Goal: Information Seeking & Learning: Find specific fact

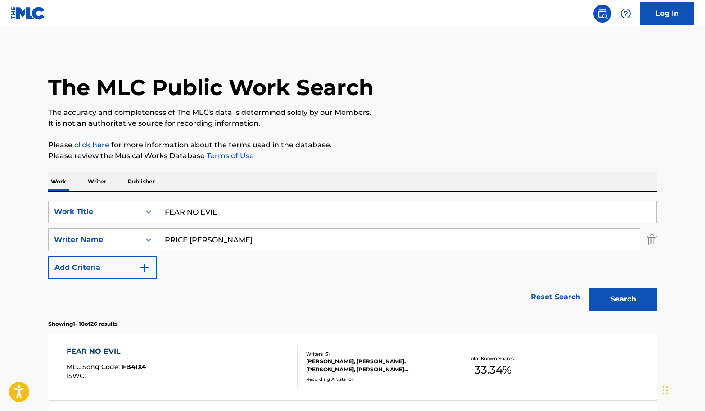
click at [256, 236] on input "PRICE [PERSON_NAME]" at bounding box center [398, 240] width 483 height 22
paste input "Revaux"
type input "Revaux"
click at [248, 215] on input "FEAR NO EVIL" at bounding box center [406, 212] width 499 height 22
click at [277, 201] on input "FEAR NO EVIL" at bounding box center [406, 212] width 499 height 22
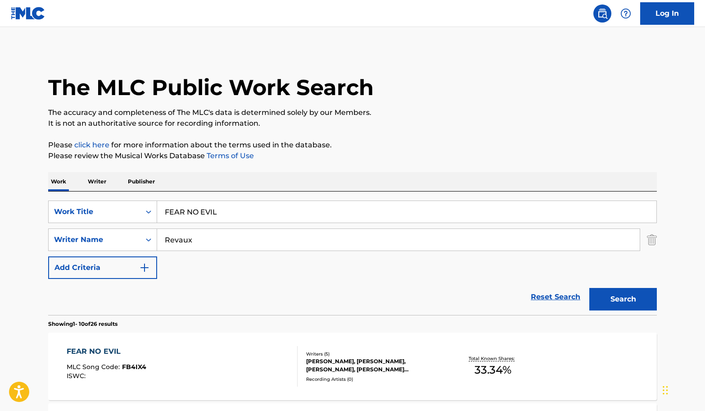
paste input "MY WAY (A MI MANERA)"
type input "MY WAY (A MI MANERA)"
click at [619, 288] on button "Search" at bounding box center [623, 299] width 68 height 23
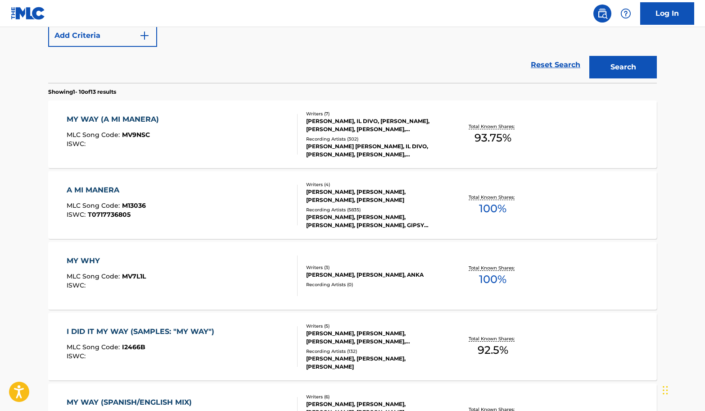
scroll to position [231, 0]
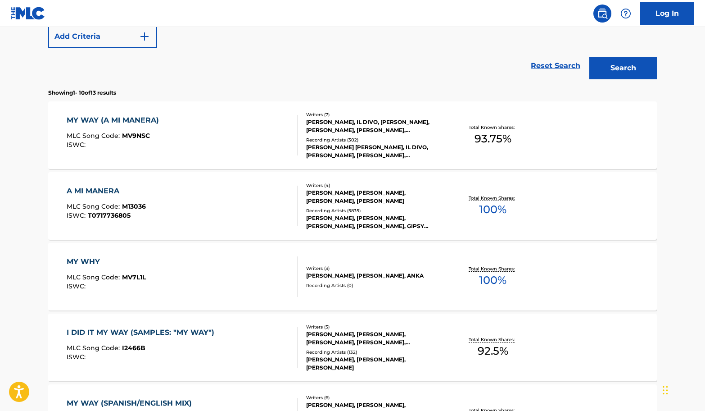
click at [180, 194] on div "A MI MANERA MLC Song Code : M13036 ISWC : T0717736805" at bounding box center [182, 206] width 231 height 41
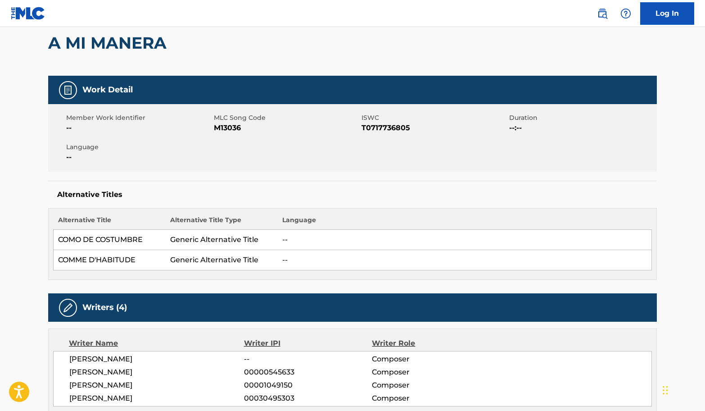
scroll to position [93, 0]
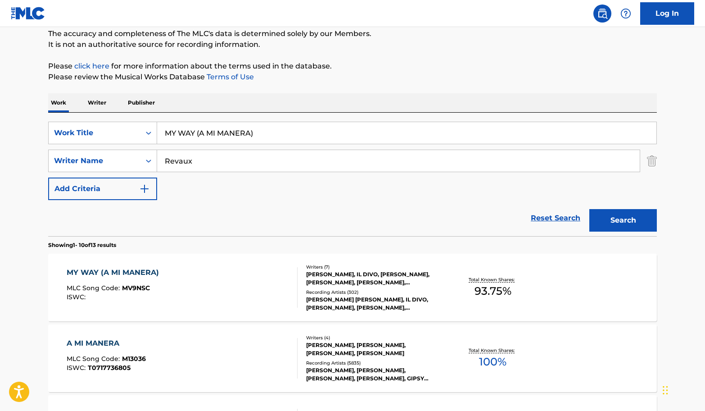
scroll to position [16, 0]
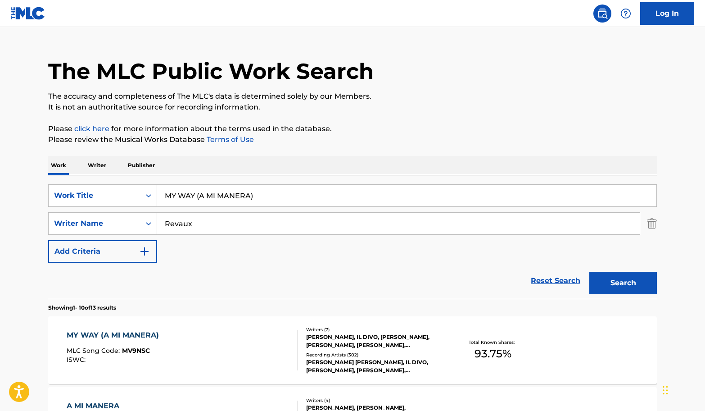
click at [250, 355] on div "MY WAY (A MI MANERA) MLC Song Code : MV9NSC ISWC :" at bounding box center [182, 350] width 231 height 41
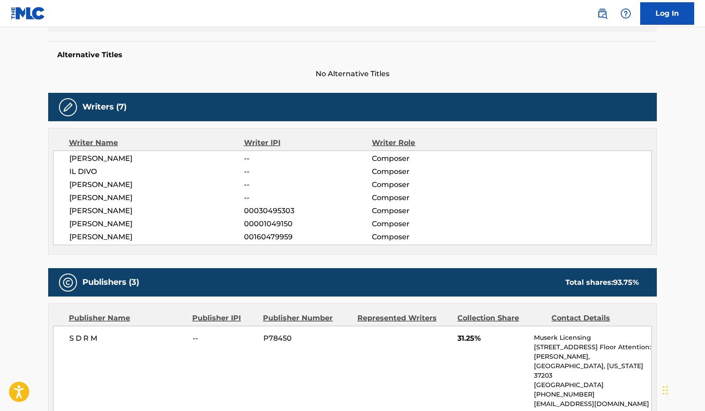
scroll to position [266, 0]
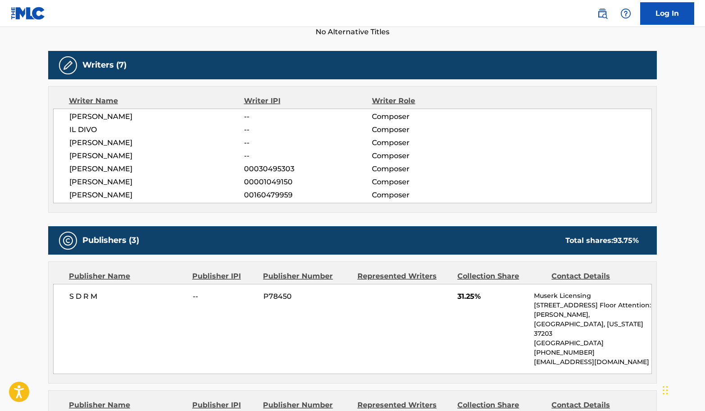
drag, startPoint x: 170, startPoint y: 196, endPoint x: 57, endPoint y: 194, distance: 113.5
click at [57, 194] on div "[PERSON_NAME] -- Composer IL DIVO -- Composer [PERSON_NAME] -- Composer [PERSON…" at bounding box center [352, 156] width 599 height 95
copy span "[PERSON_NAME]"
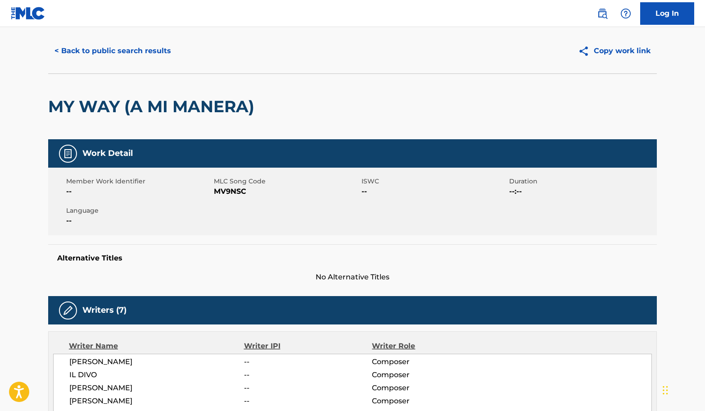
scroll to position [0, 0]
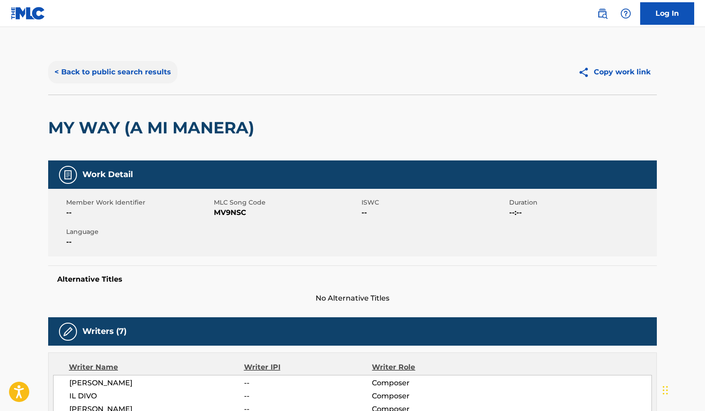
click at [113, 83] on button "< Back to public search results" at bounding box center [112, 72] width 129 height 23
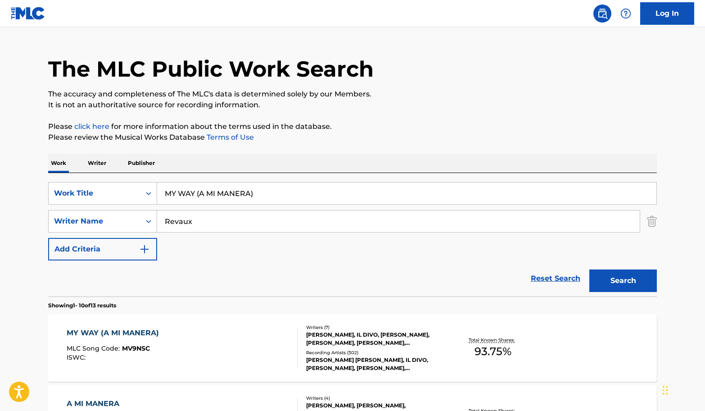
scroll to position [273, 0]
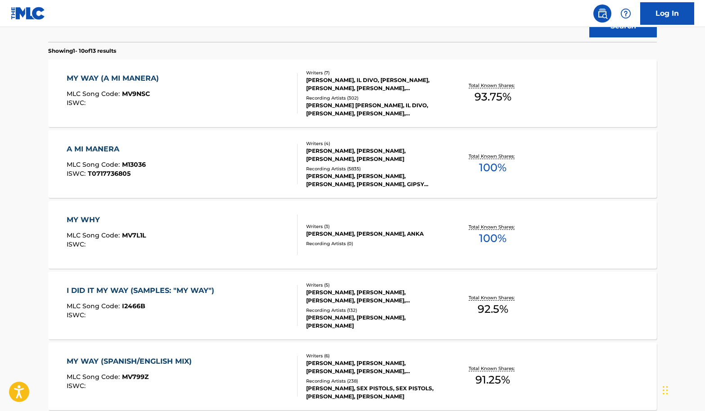
click at [212, 158] on div "A MI MANERA MLC Song Code : M13036 ISWC : T0717736805" at bounding box center [182, 164] width 231 height 41
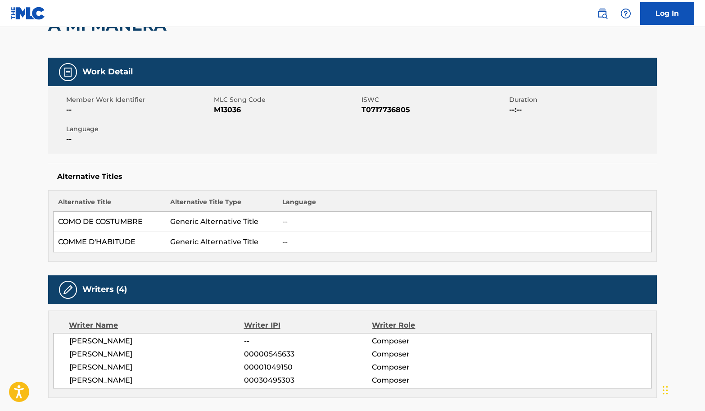
scroll to position [126, 0]
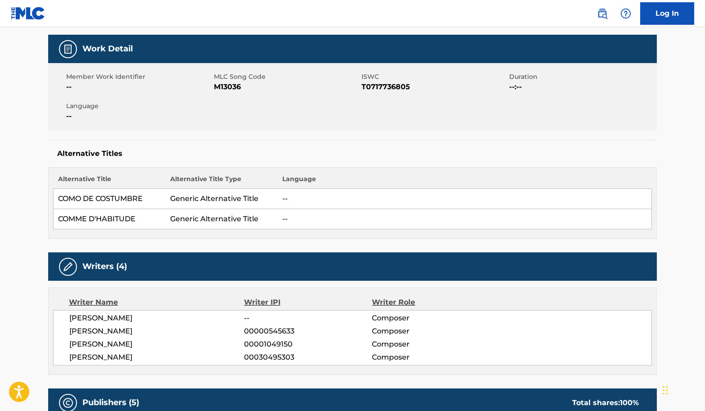
drag, startPoint x: 204, startPoint y: 326, endPoint x: 62, endPoint y: 332, distance: 142.0
click at [62, 332] on div "[PERSON_NAME] -- Composer [PERSON_NAME] 00000545633 Composer [PERSON_NAME] 0000…" at bounding box center [352, 337] width 599 height 55
copy span "[PERSON_NAME]"
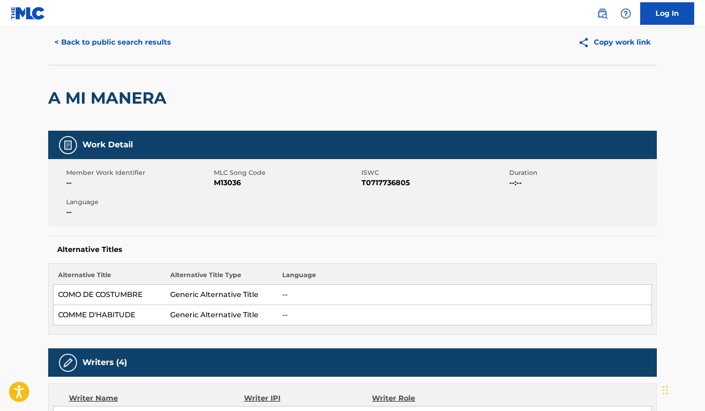
scroll to position [0, 0]
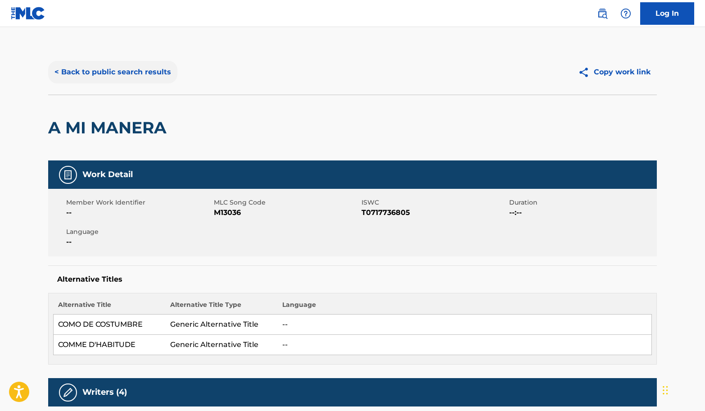
click at [71, 81] on button "< Back to public search results" at bounding box center [112, 72] width 129 height 23
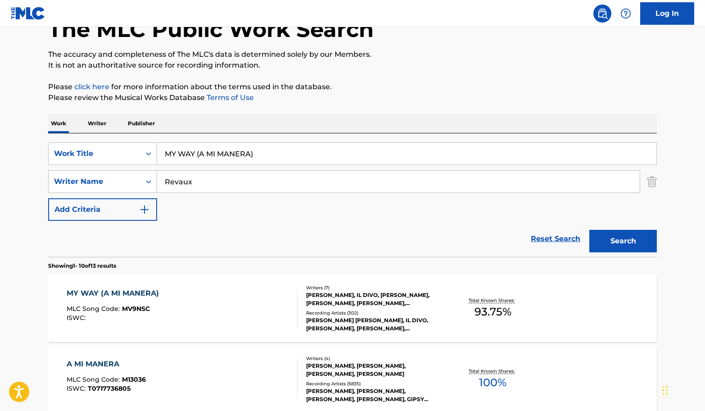
scroll to position [113, 0]
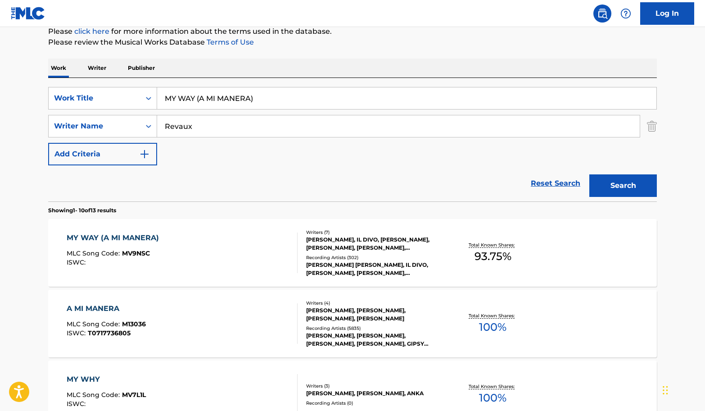
click at [235, 321] on div "A MI MANERA MLC Song Code : M13036 ISWC : T0717736805" at bounding box center [182, 323] width 231 height 41
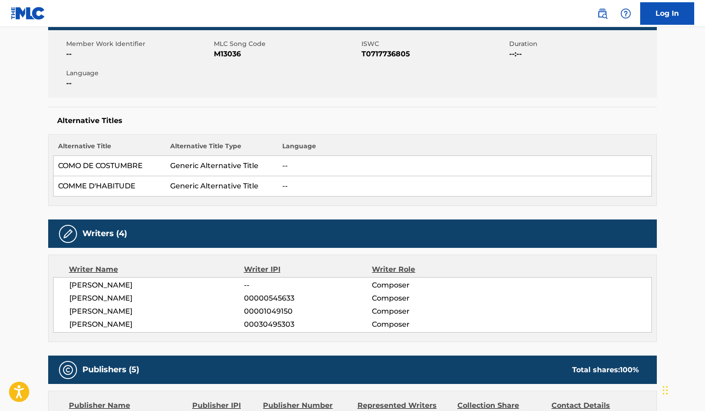
scroll to position [208, 0]
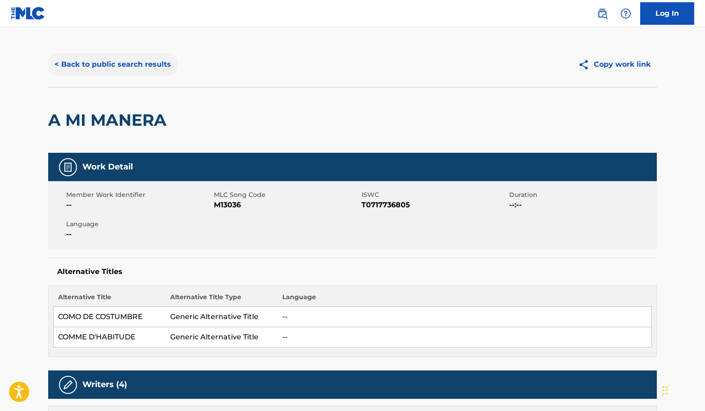
click at [84, 57] on button "< Back to public search results" at bounding box center [112, 64] width 129 height 23
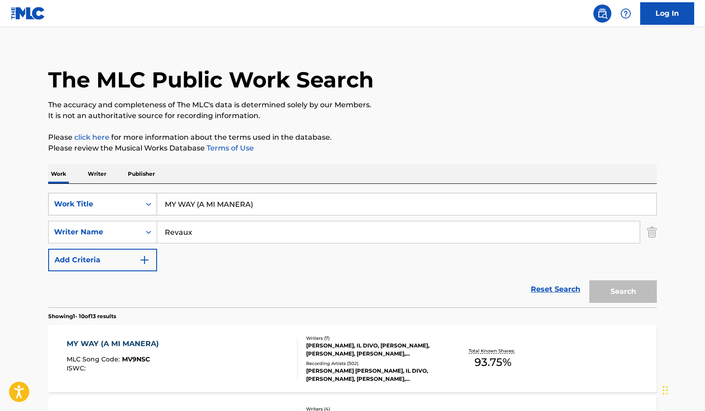
scroll to position [113, 0]
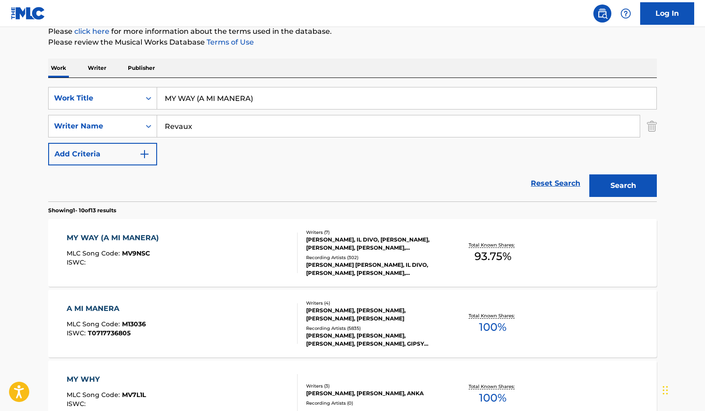
click at [178, 262] on div "MY WAY (A MI MANERA) MLC Song Code : MV9NSC ISWC :" at bounding box center [182, 252] width 231 height 41
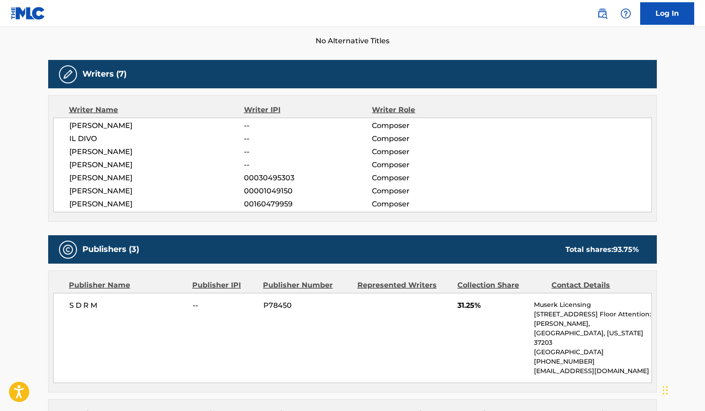
scroll to position [250, 0]
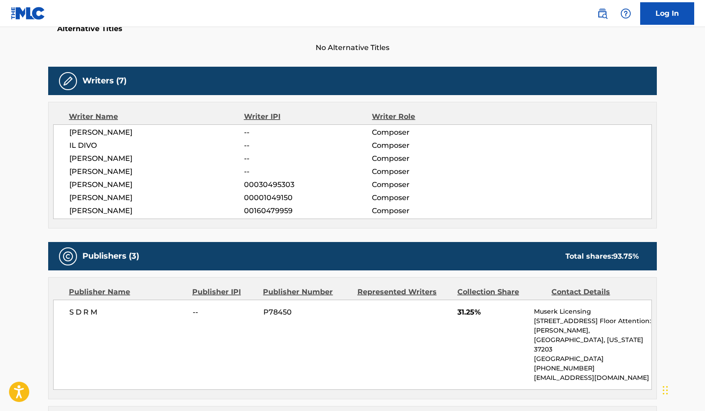
drag, startPoint x: 159, startPoint y: 170, endPoint x: 81, endPoint y: 136, distance: 84.9
click at [80, 136] on div "[PERSON_NAME] -- Composer IL DIVO -- Composer [PERSON_NAME] -- Composer [PERSON…" at bounding box center [352, 171] width 599 height 95
click at [84, 137] on span "[PERSON_NAME]" at bounding box center [156, 132] width 175 height 11
drag, startPoint x: 73, startPoint y: 133, endPoint x: 135, endPoint y: 153, distance: 64.8
click at [97, 145] on div "[PERSON_NAME] -- Composer IL DIVO -- Composer [PERSON_NAME] -- Composer [PERSON…" at bounding box center [352, 171] width 599 height 95
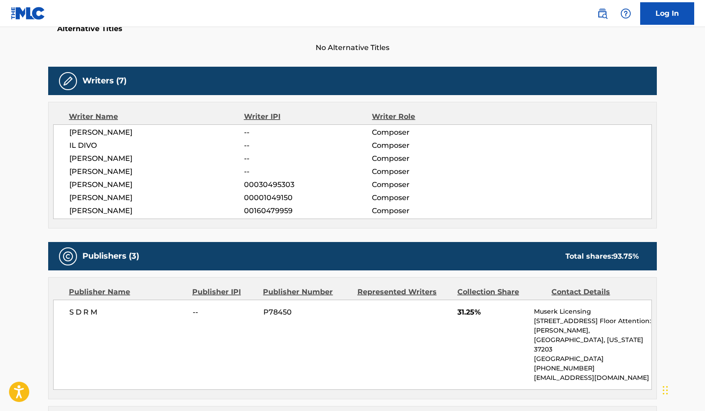
click at [141, 155] on span "[PERSON_NAME]" at bounding box center [156, 158] width 175 height 11
drag, startPoint x: 128, startPoint y: 155, endPoint x: 59, endPoint y: 130, distance: 73.4
click at [59, 130] on div "[PERSON_NAME] -- Composer IL DIVO -- Composer [PERSON_NAME] -- Composer [PERSON…" at bounding box center [352, 171] width 599 height 95
copy div "[PERSON_NAME] -- Composer IL DIVO -- Composer [PERSON_NAME]"
click at [151, 158] on span "[PERSON_NAME]" at bounding box center [156, 158] width 175 height 11
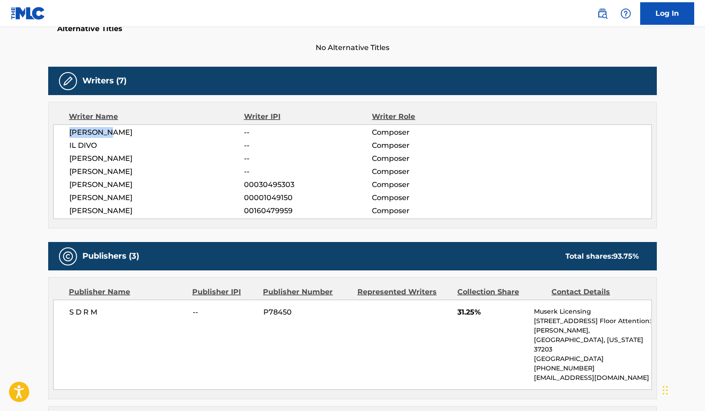
drag, startPoint x: 84, startPoint y: 135, endPoint x: 70, endPoint y: 134, distance: 13.5
click at [70, 134] on span "[PERSON_NAME]" at bounding box center [156, 132] width 175 height 11
copy span "[PERSON_NAME]"
drag, startPoint x: 106, startPoint y: 149, endPoint x: 70, endPoint y: 148, distance: 36.5
click at [70, 148] on span "IL DIVO" at bounding box center [156, 145] width 175 height 11
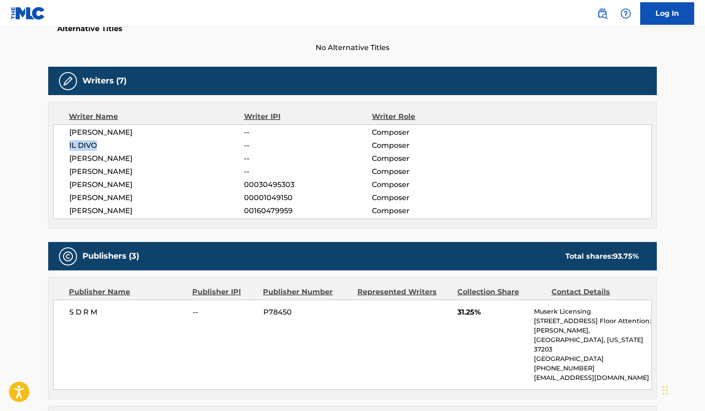
copy span "IL DIVO"
drag, startPoint x: 143, startPoint y: 155, endPoint x: 39, endPoint y: 157, distance: 103.6
click at [39, 157] on div "< Back to public search results Copy work link MY WAY (A MI MANERA) Work Detail…" at bounding box center [352, 406] width 630 height 1215
copy span "[PERSON_NAME]"
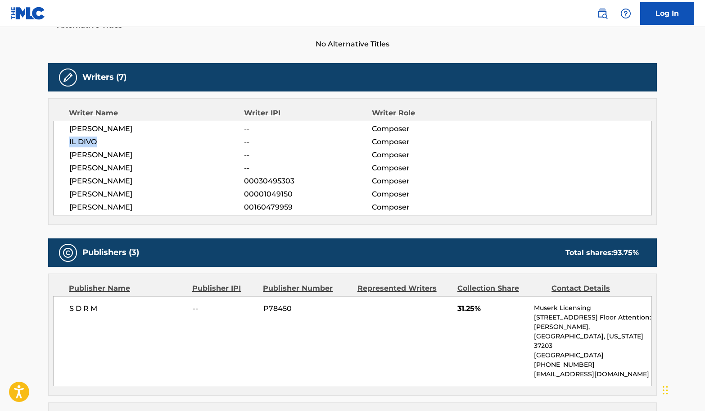
scroll to position [0, 0]
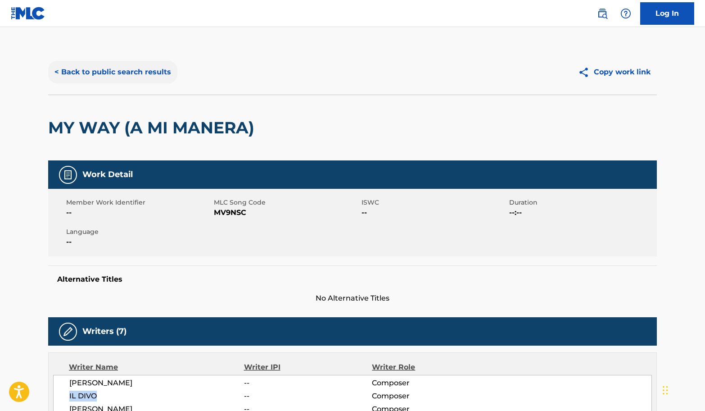
click at [139, 82] on button "< Back to public search results" at bounding box center [112, 72] width 129 height 23
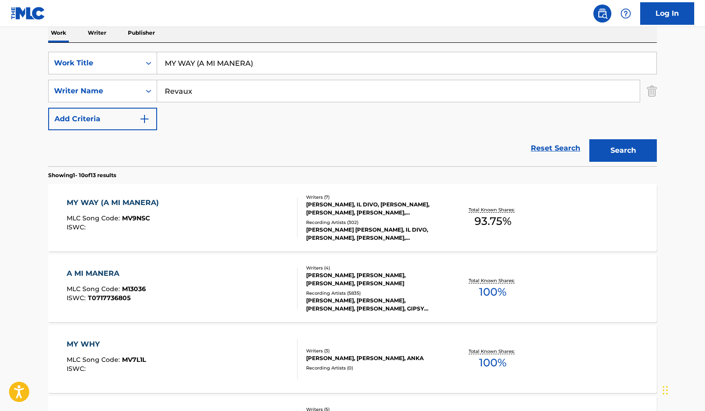
scroll to position [168, 0]
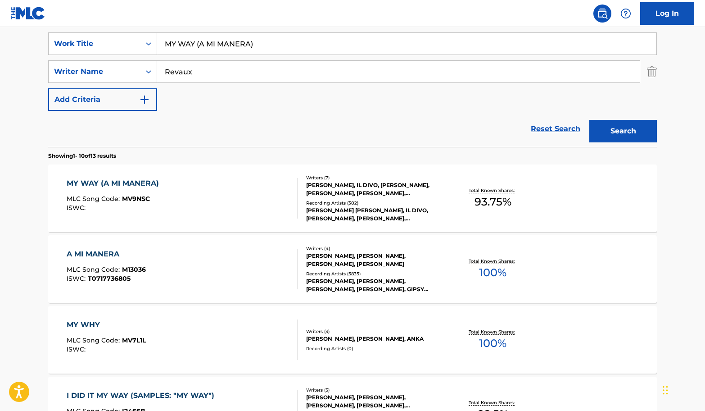
click at [196, 258] on div "A MI MANERA MLC Song Code : M13036 ISWC : T0717736805" at bounding box center [182, 269] width 231 height 41
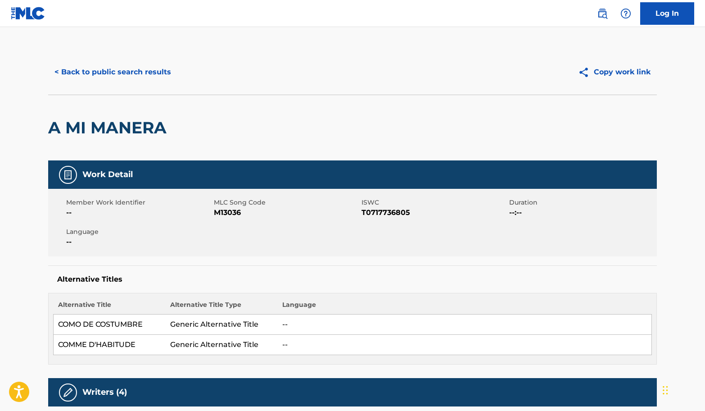
click at [217, 213] on span "M13036" at bounding box center [286, 212] width 145 height 11
copy span "M13036"
click at [123, 78] on button "< Back to public search results" at bounding box center [112, 72] width 129 height 23
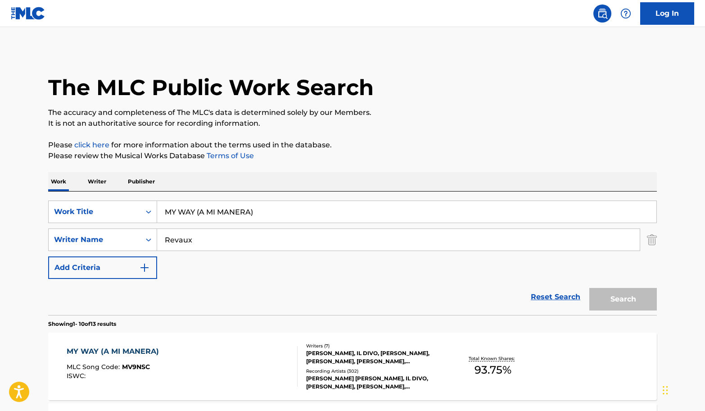
scroll to position [168, 0]
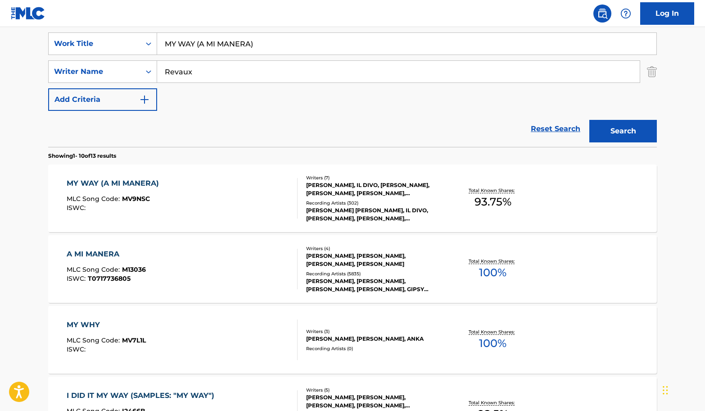
click at [205, 73] on input "Revaux" at bounding box center [398, 72] width 483 height 22
paste input "[PERSON_NAME] [PERSON_NAME]"
type input "[PERSON_NAME] [PERSON_NAME]"
click at [274, 45] on input "MY WAY (A MI MANERA)" at bounding box center [406, 44] width 499 height 22
paste input "ENAMORADA"
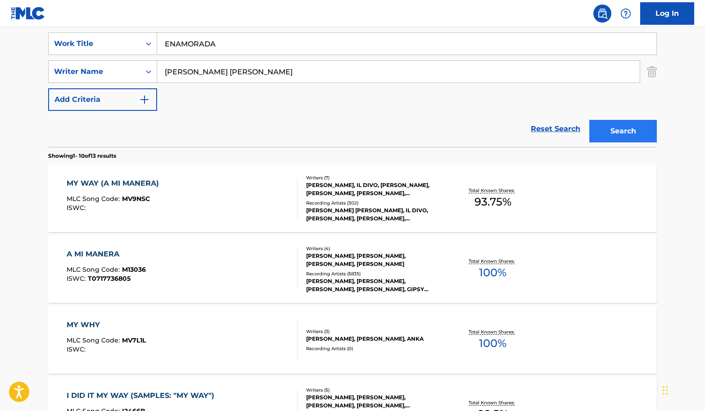
type input "ENAMORADA"
click at [622, 122] on button "Search" at bounding box center [623, 131] width 68 height 23
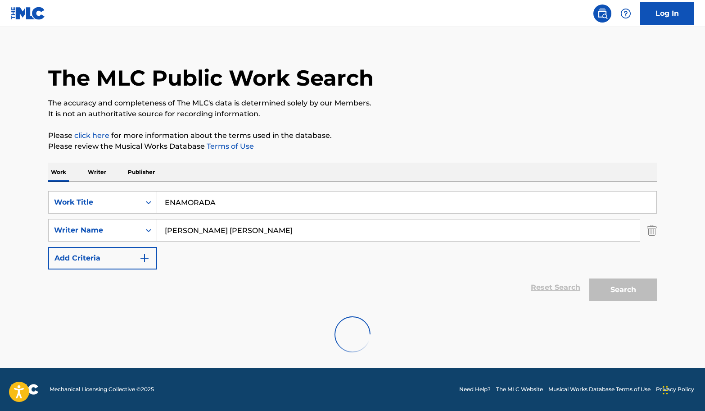
scroll to position [79, 0]
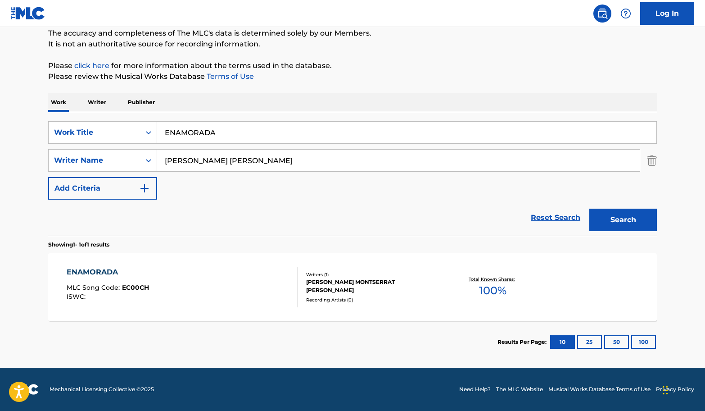
click at [201, 288] on div "ENAMORADA MLC Song Code : EC00CH ISWC :" at bounding box center [182, 287] width 231 height 41
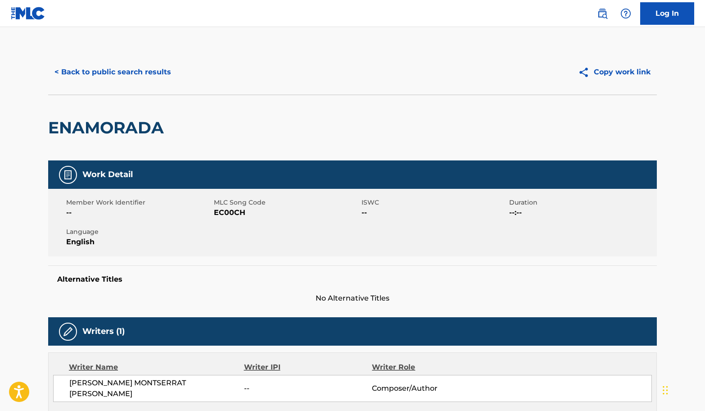
click at [226, 219] on div "Member Work Identifier -- MLC Song Code EC00CH ISWC -- Duration --:-- Language …" at bounding box center [352, 223] width 609 height 68
click at [226, 217] on span "EC00CH" at bounding box center [286, 212] width 145 height 11
copy span "EC00CH"
click at [96, 66] on button "< Back to public search results" at bounding box center [112, 72] width 129 height 23
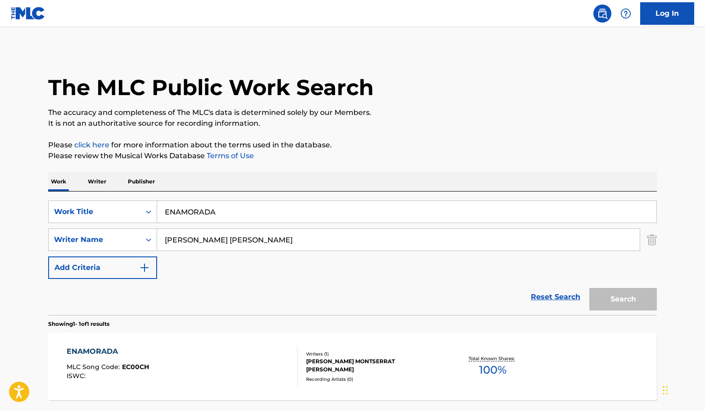
scroll to position [28, 0]
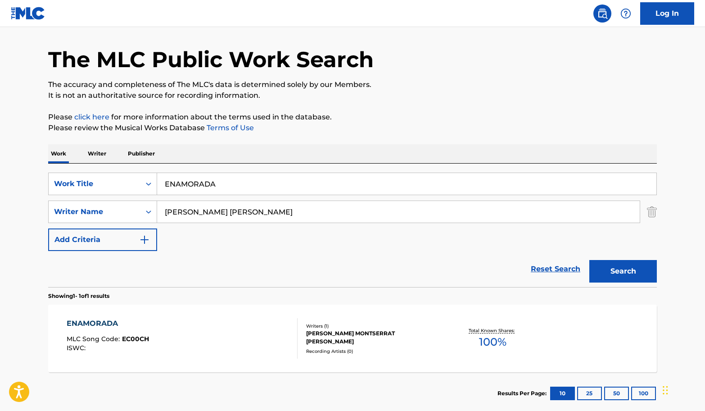
click at [198, 199] on div "SearchWithCriteria644fa414-5f82-49c8-ab29-0070f8f4bda1 Work Title ENAMORADA Sea…" at bounding box center [352, 211] width 609 height 78
click at [200, 210] on input "[PERSON_NAME] [PERSON_NAME]" at bounding box center [398, 212] width 483 height 22
paste input "[PERSON_NAME]; [PERSON_NAME]"
drag, startPoint x: 240, startPoint y: 212, endPoint x: 380, endPoint y: 217, distance: 140.1
click at [365, 221] on input "[PERSON_NAME]; [PERSON_NAME]" at bounding box center [398, 212] width 483 height 22
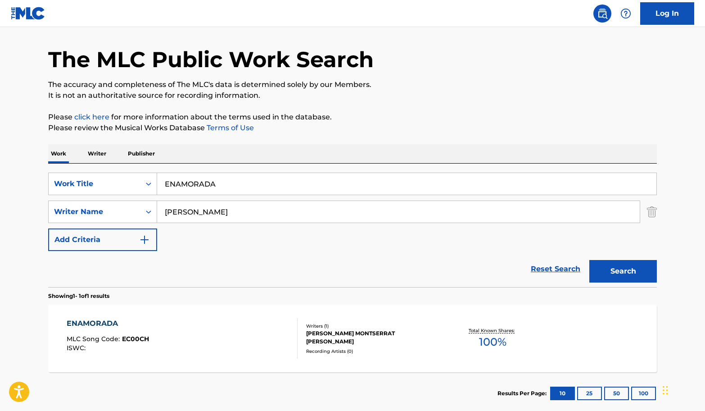
type input "[PERSON_NAME]"
click at [315, 174] on input "ENAMORADA" at bounding box center [406, 184] width 499 height 22
drag, startPoint x: 252, startPoint y: 180, endPoint x: 78, endPoint y: 165, distance: 174.4
click at [80, 166] on div "SearchWithCriteria644fa414-5f82-49c8-ab29-0070f8f4bda1 Work Title ENAMORADA Sea…" at bounding box center [352, 224] width 609 height 123
click at [589, 260] on button "Search" at bounding box center [623, 271] width 68 height 23
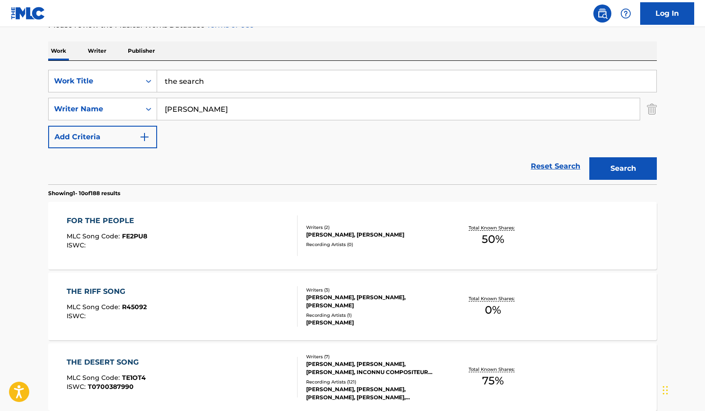
scroll to position [0, 0]
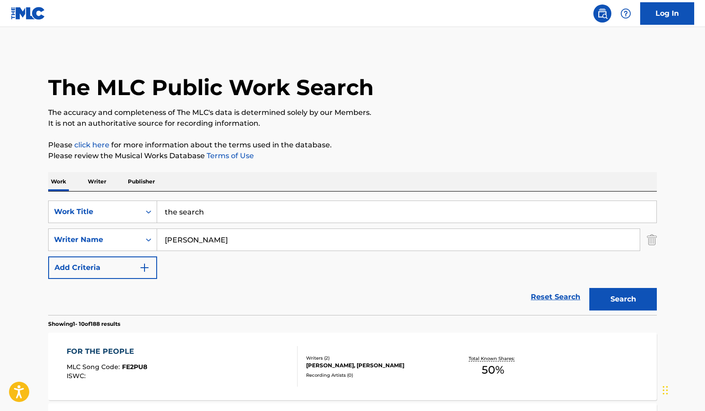
drag, startPoint x: 231, startPoint y: 219, endPoint x: 189, endPoint y: 211, distance: 42.6
click at [189, 212] on div "the search" at bounding box center [407, 211] width 500 height 23
drag, startPoint x: 193, startPoint y: 210, endPoint x: 166, endPoint y: 210, distance: 27.0
click at [166, 210] on input "the search" at bounding box center [406, 212] width 499 height 22
click at [263, 203] on input "the search" at bounding box center [406, 212] width 499 height 22
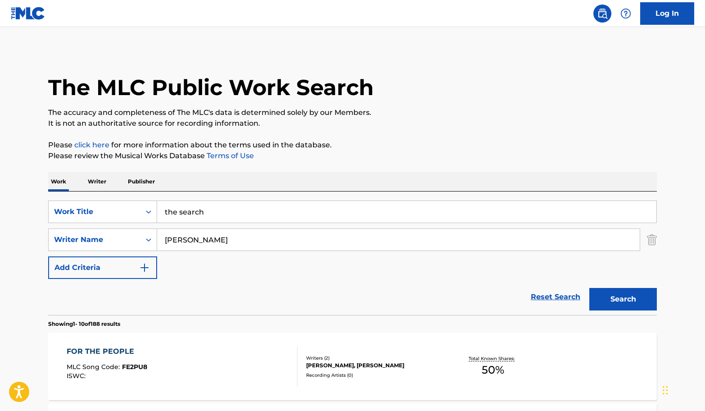
paste input "CINDERELLA: THE SEARCH"
drag, startPoint x: 215, startPoint y: 213, endPoint x: 430, endPoint y: 227, distance: 215.3
click at [425, 229] on div "SearchWithCriteria644fa414-5f82-49c8-ab29-0070f8f4bda1 Work Title CINDERELLA: T…" at bounding box center [352, 239] width 609 height 78
type input "CINDERELLA"
click at [589, 288] on button "Search" at bounding box center [623, 299] width 68 height 23
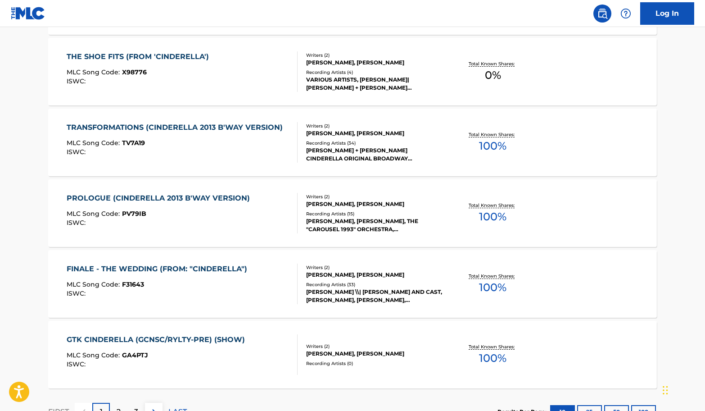
scroll to position [674, 0]
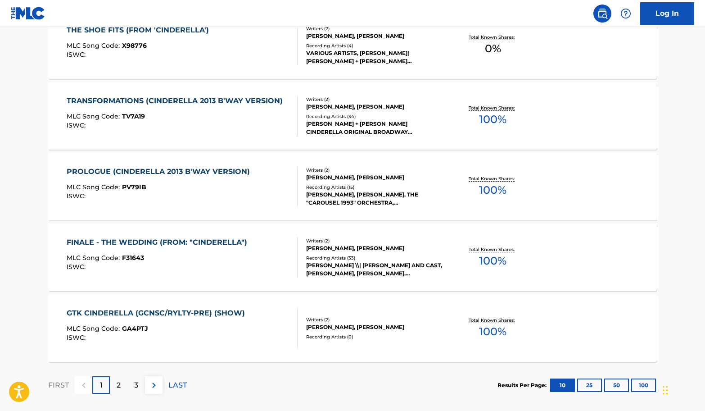
click at [274, 278] on div "FINALE - THE WEDDING (FROM: "CINDERELLA") MLC Song Code : F31643 ISWC : Writers…" at bounding box center [352, 257] width 609 height 68
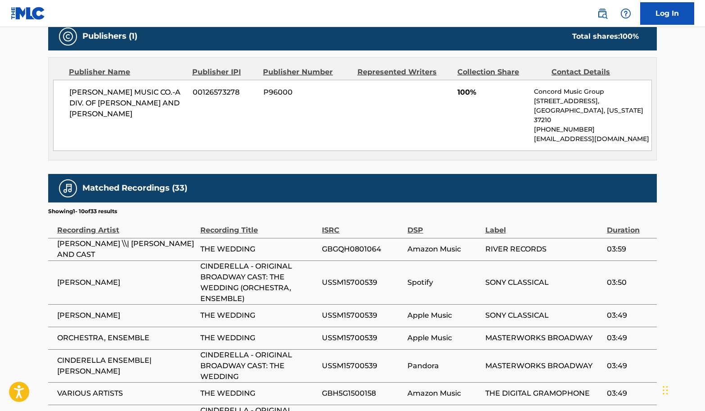
scroll to position [642, 0]
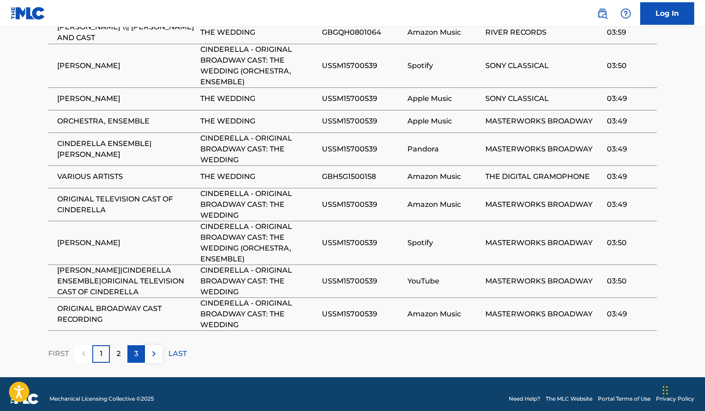
click at [131, 345] on div "3" at bounding box center [136, 354] width 18 height 18
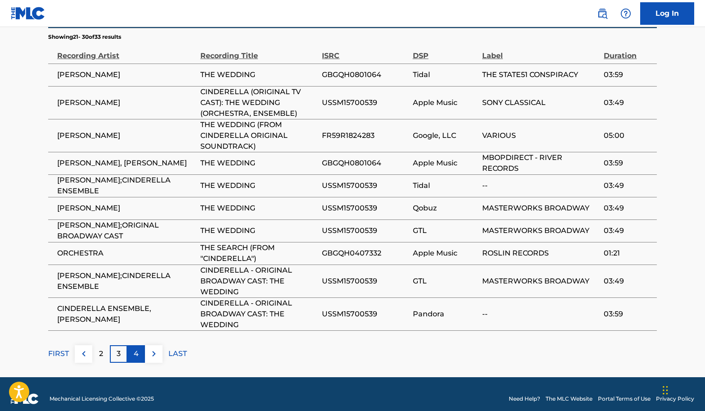
click at [132, 345] on div "4" at bounding box center [136, 354] width 18 height 18
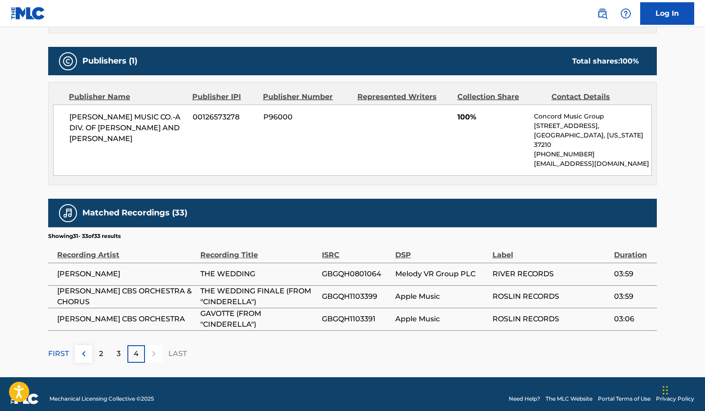
click at [132, 345] on div "4" at bounding box center [136, 354] width 18 height 18
click at [116, 345] on div "3" at bounding box center [119, 354] width 18 height 18
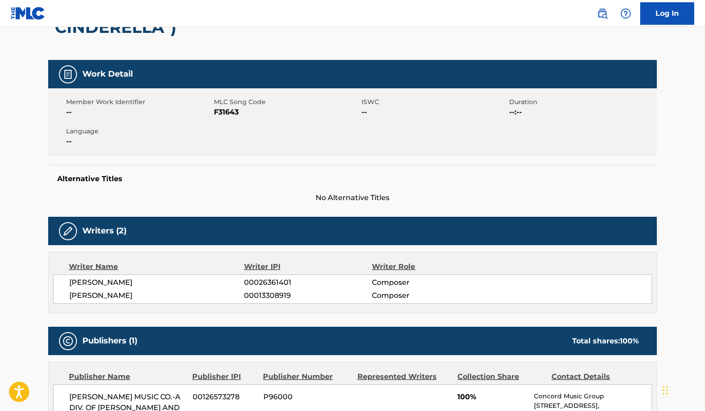
scroll to position [0, 0]
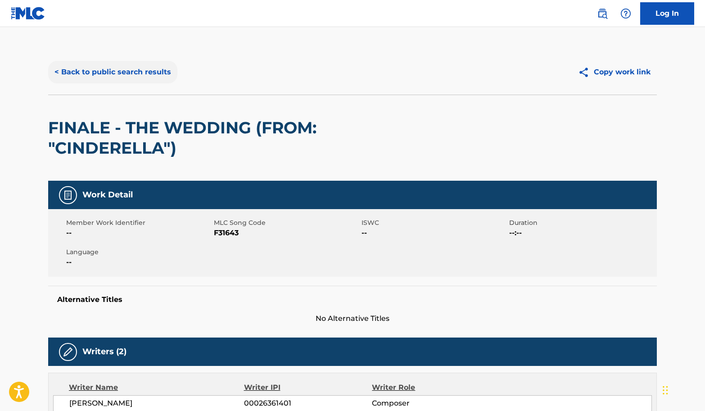
click at [123, 63] on button "< Back to public search results" at bounding box center [112, 72] width 129 height 23
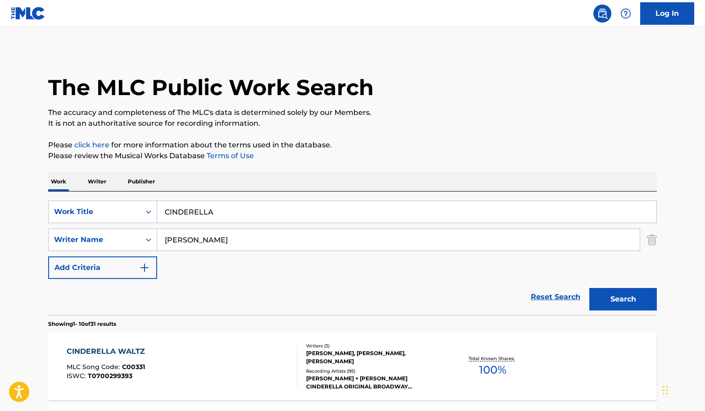
click at [230, 249] on input "[PERSON_NAME]" at bounding box center [398, 240] width 483 height 22
paste input "Muniek Staszczyk"
type input "Muniek Staszczyk"
click at [234, 222] on input "CINDERELLA" at bounding box center [406, 212] width 499 height 22
type input "king"
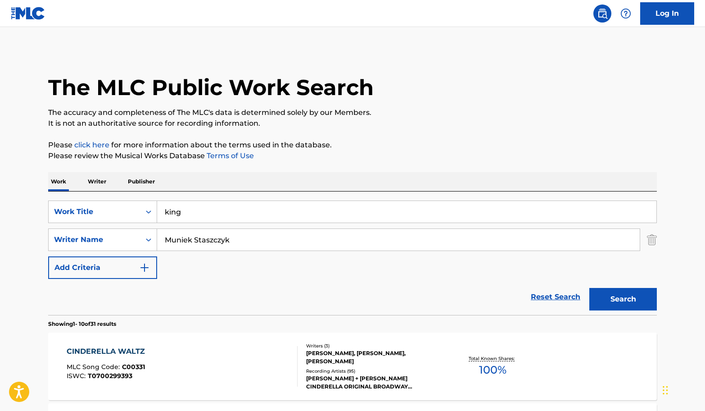
click at [589, 288] on button "Search" at bounding box center [623, 299] width 68 height 23
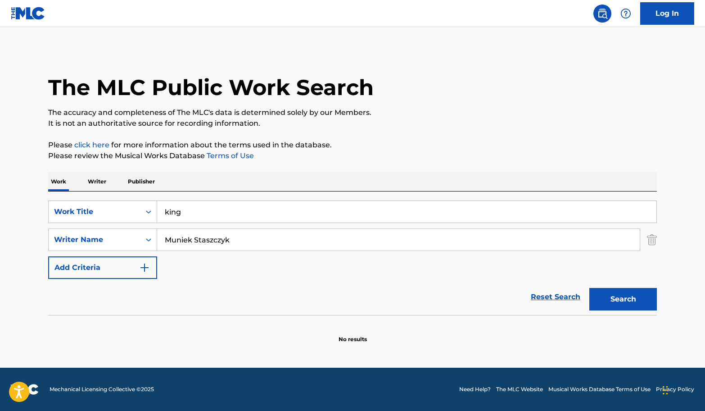
click at [290, 242] on input "Muniek Staszczyk" at bounding box center [398, 240] width 483 height 22
paste input "[PERSON_NAME], [PERSON_NAME] and"
drag, startPoint x: 235, startPoint y: 237, endPoint x: 465, endPoint y: 262, distance: 231.4
click at [464, 262] on div "SearchWithCriteria644fa414-5f82-49c8-ab29-0070f8f4bda1 Work Title king SearchWi…" at bounding box center [352, 239] width 609 height 78
click at [627, 297] on button "Search" at bounding box center [623, 299] width 68 height 23
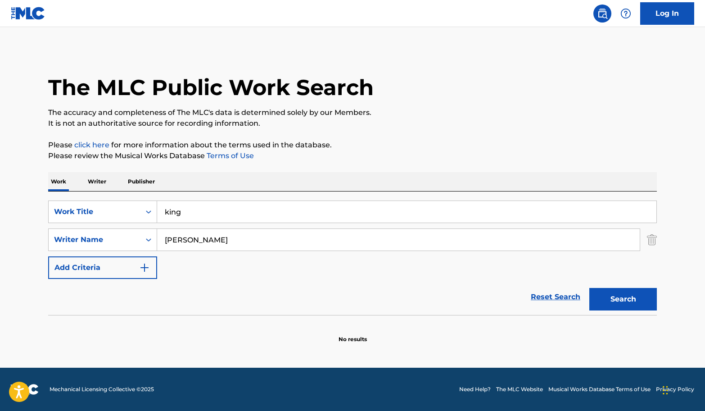
click at [364, 235] on input "[PERSON_NAME]" at bounding box center [398, 240] width 483 height 22
paste input ", [PERSON_NAME] and"
drag, startPoint x: 239, startPoint y: 240, endPoint x: 50, endPoint y: 212, distance: 190.2
click at [51, 212] on div "SearchWithCriteria644fa414-5f82-49c8-ab29-0070f8f4bda1 Work Title king SearchWi…" at bounding box center [352, 239] width 609 height 78
drag, startPoint x: 295, startPoint y: 235, endPoint x: 205, endPoint y: 235, distance: 89.6
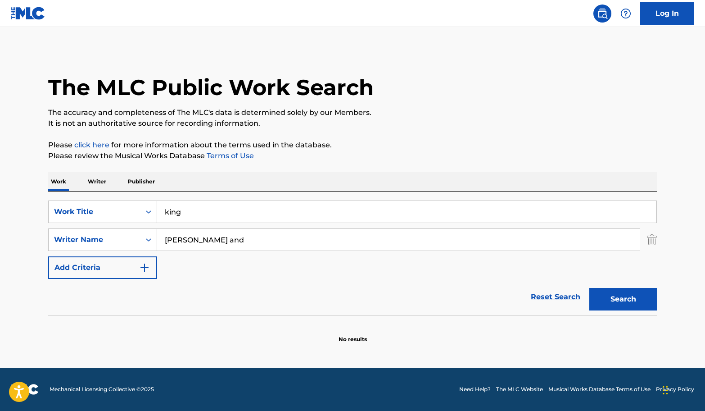
click at [204, 235] on input "[PERSON_NAME] and" at bounding box center [398, 240] width 483 height 22
drag, startPoint x: 217, startPoint y: 237, endPoint x: 377, endPoint y: 250, distance: 160.4
click at [376, 250] on div "[PERSON_NAME] and" at bounding box center [398, 239] width 483 height 23
type input "[PERSON_NAME]"
click at [643, 292] on button "Search" at bounding box center [623, 299] width 68 height 23
